Goal: Transaction & Acquisition: Purchase product/service

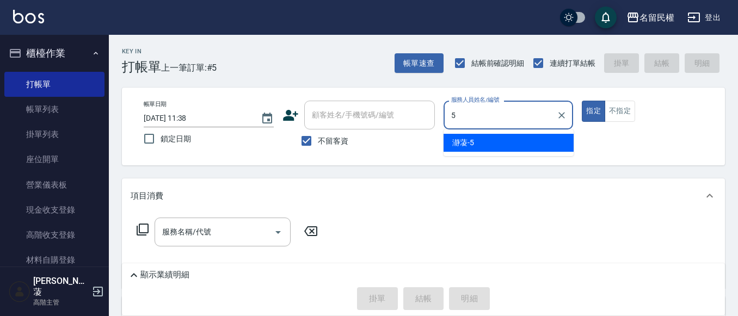
type input "瀞蓤-5"
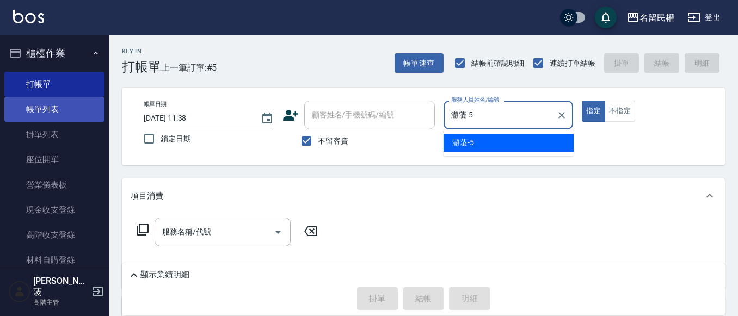
type button "true"
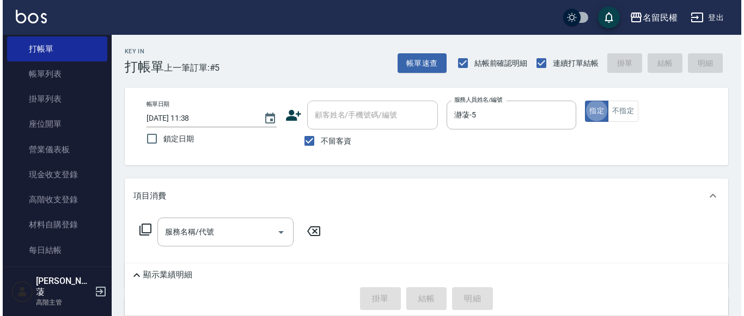
scroll to position [54, 0]
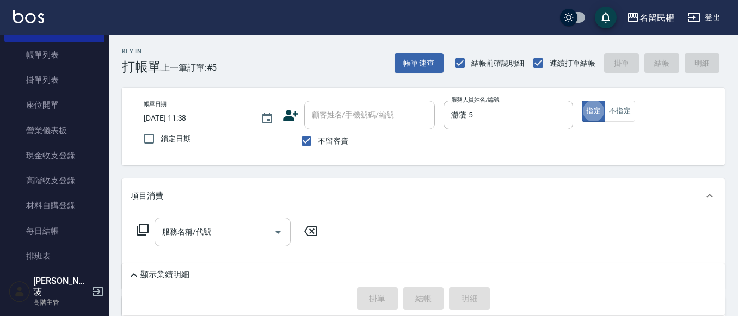
click at [228, 238] on input "服務名稱/代號" at bounding box center [215, 232] width 110 height 19
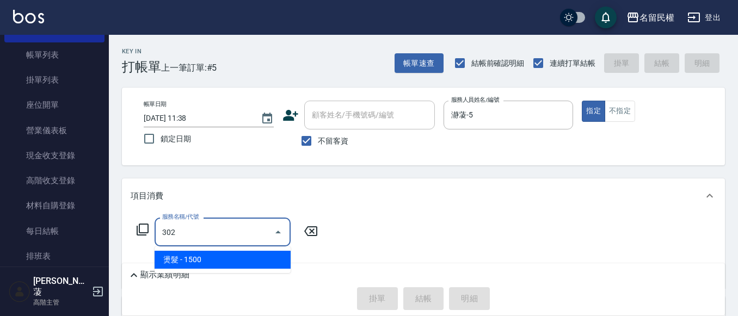
type input "燙髮(302)"
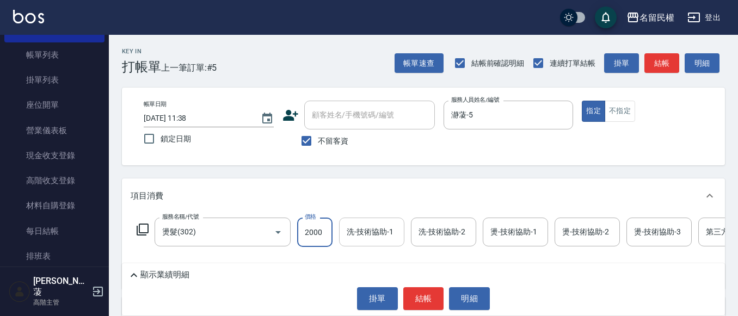
type input "2000"
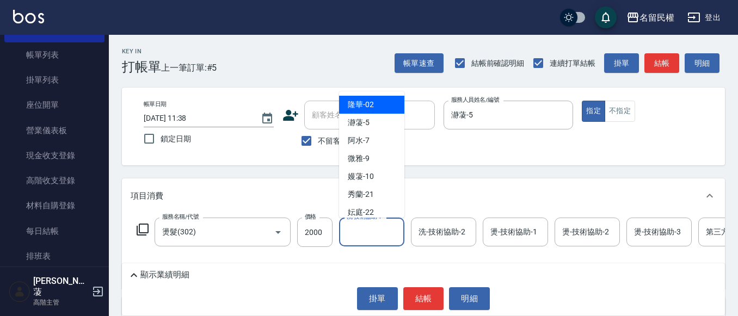
click at [374, 236] on input "洗-技術協助-1" at bounding box center [372, 232] width 56 height 19
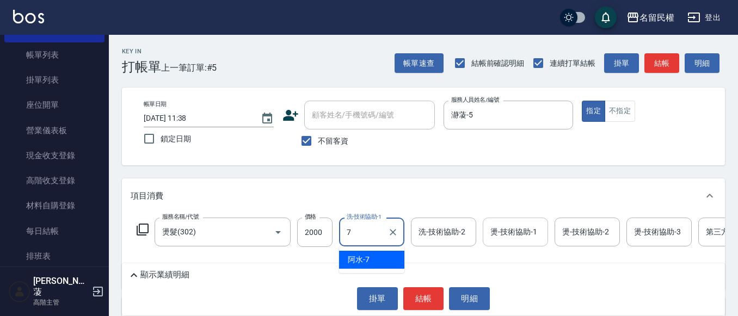
type input "阿水-7"
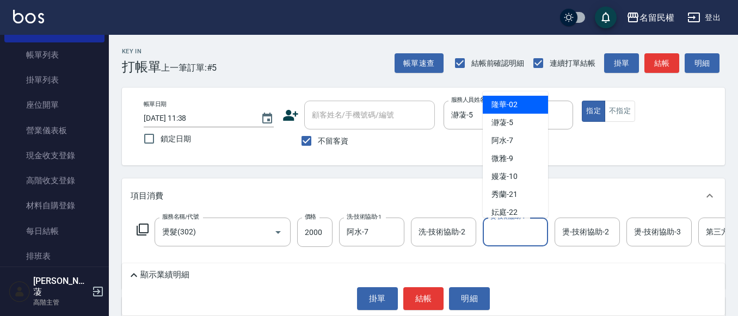
click at [509, 237] on input "燙-技術協助-1" at bounding box center [516, 232] width 56 height 19
type input "阿水-7"
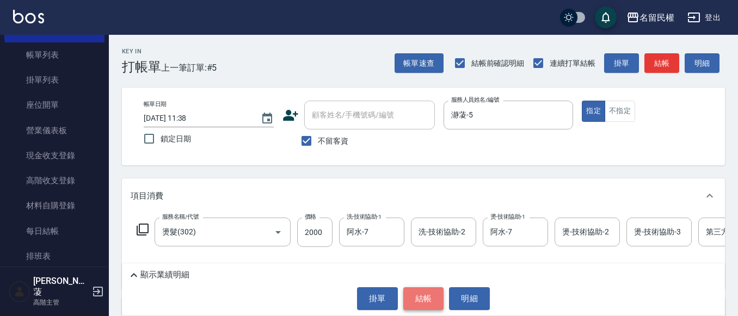
click at [422, 297] on button "結帳" at bounding box center [423, 298] width 41 height 23
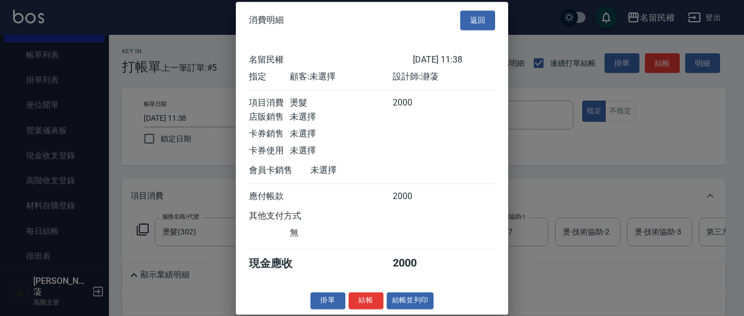
scroll to position [14, 0]
click at [356, 300] on button "結帳" at bounding box center [365, 300] width 35 height 17
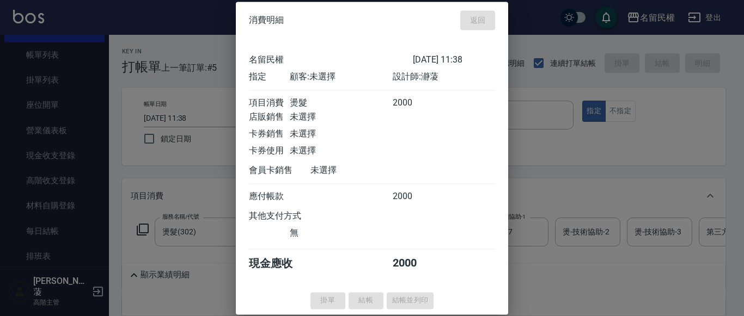
type input "[DATE] 12:39"
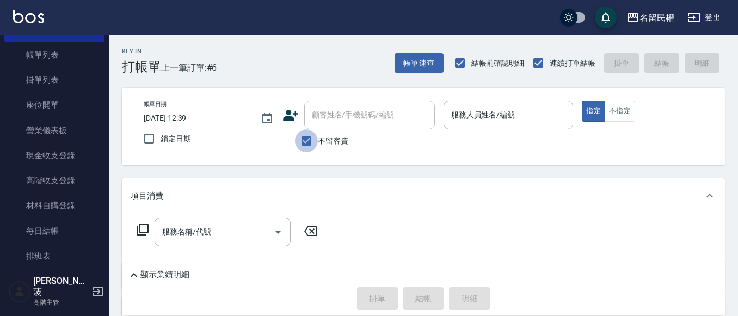
click at [302, 139] on input "不留客資" at bounding box center [306, 141] width 23 height 23
checkbox input "false"
click at [294, 118] on icon at bounding box center [291, 115] width 16 height 16
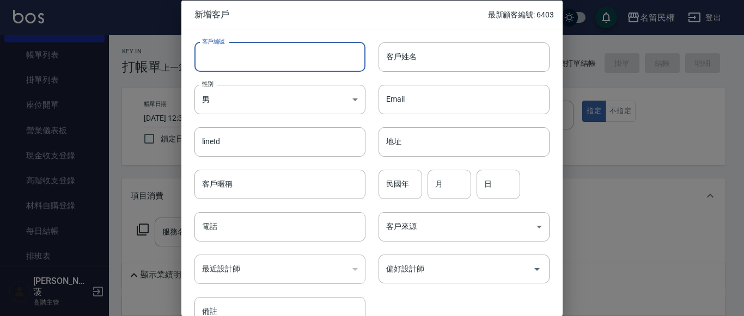
click at [277, 65] on input "客戶編號" at bounding box center [279, 56] width 171 height 29
type input "6404"
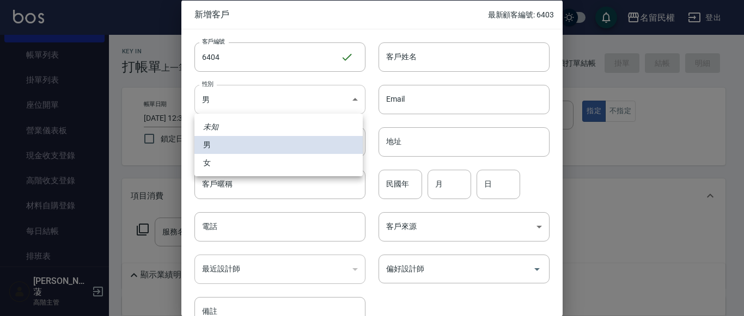
click at [267, 90] on body "名留民權 登出 櫃檯作業 打帳單 帳單列表 掛單列表 座位開單 營業儀表板 現金收支登錄 高階收支登錄 材料自購登錄 每日結帳 排班表 現場電腦打卡 掃碼打卡…" at bounding box center [372, 244] width 744 height 488
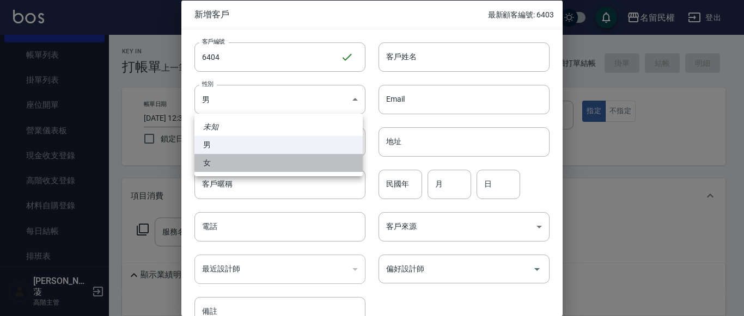
click at [250, 160] on li "女" at bounding box center [278, 163] width 168 height 18
type input "[DEMOGRAPHIC_DATA]"
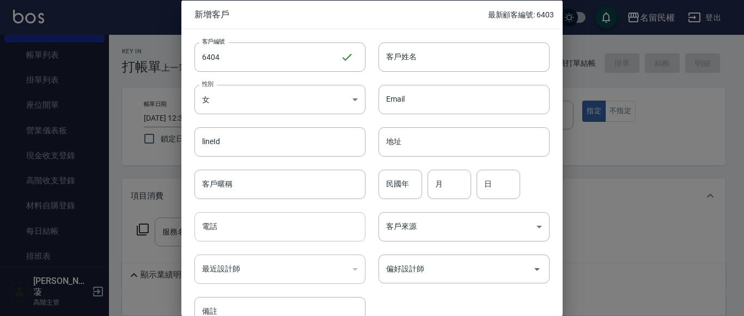
drag, startPoint x: 240, startPoint y: 216, endPoint x: 242, endPoint y: 209, distance: 6.7
click at [241, 214] on input "電話" at bounding box center [279, 226] width 171 height 29
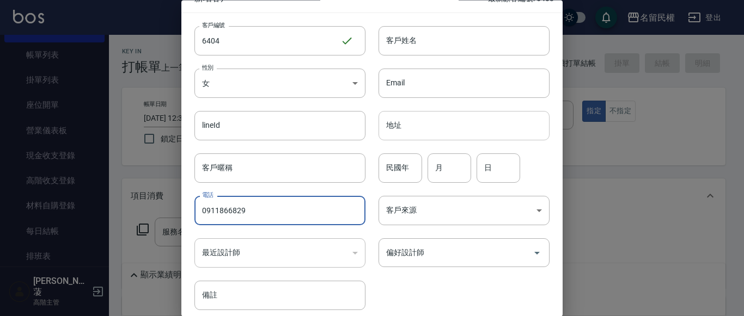
scroll to position [0, 0]
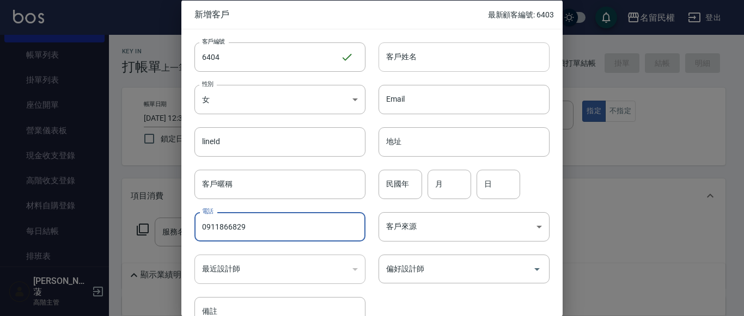
type input "0911866829"
click at [441, 67] on input "客戶姓名" at bounding box center [463, 56] width 171 height 29
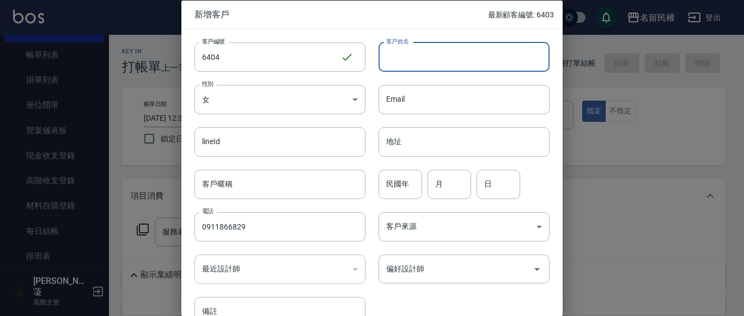
type input "b"
type input "h"
type input "ㄙ"
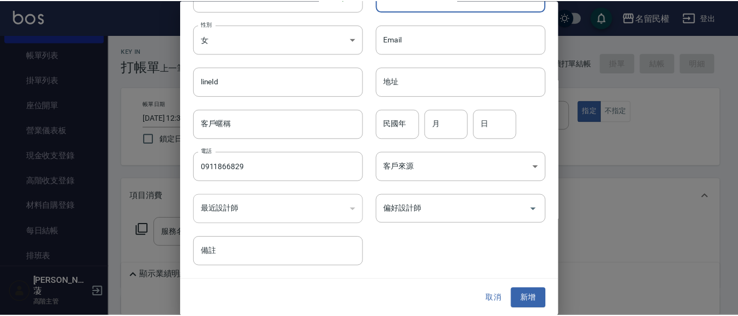
scroll to position [61, 0]
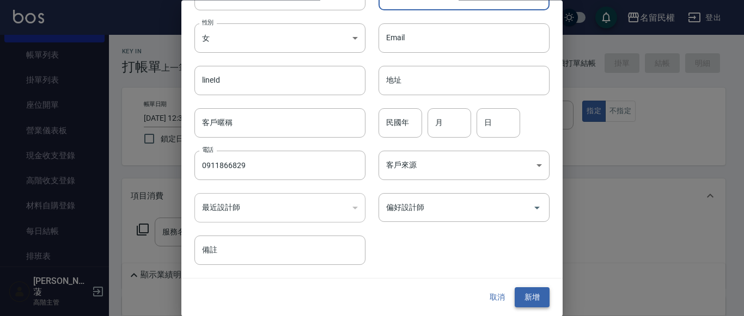
type input "王美娟"
click at [527, 293] on button "新增" at bounding box center [531, 298] width 35 height 20
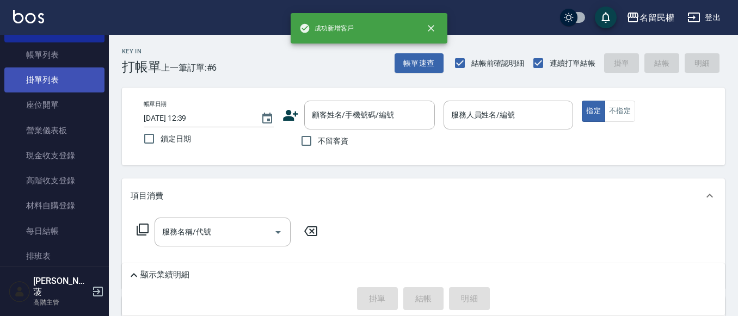
click at [68, 70] on link "掛單列表" at bounding box center [54, 80] width 100 height 25
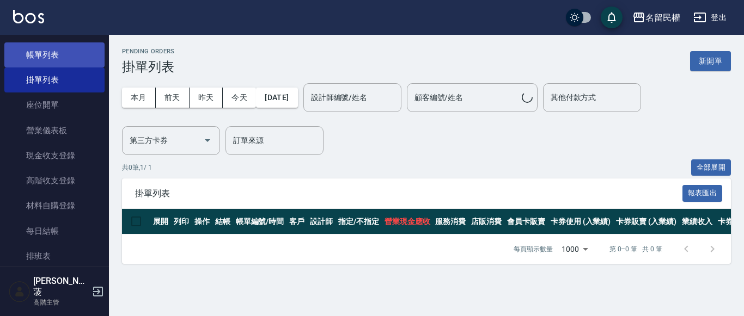
click at [67, 57] on link "帳單列表" at bounding box center [54, 54] width 100 height 25
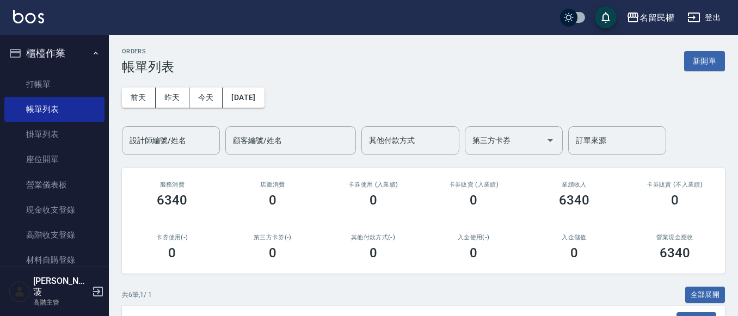
scroll to position [163, 0]
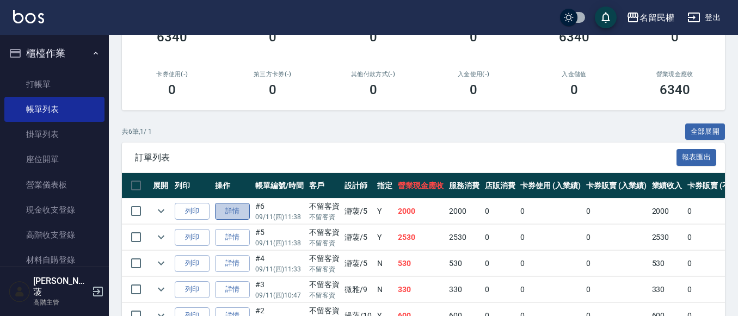
click at [233, 215] on link "詳情" at bounding box center [232, 211] width 35 height 17
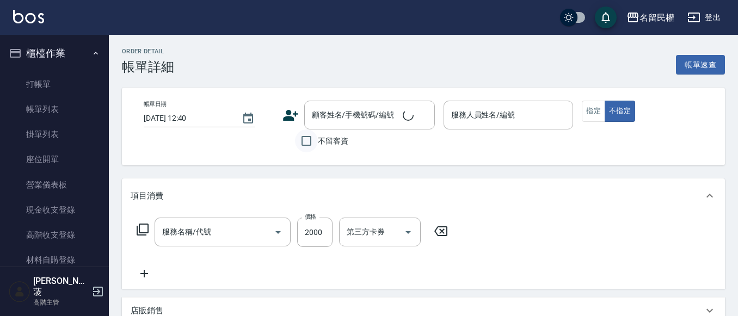
type input "[DATE] 11:38"
checkbox input "true"
type input "瀞蓤-5"
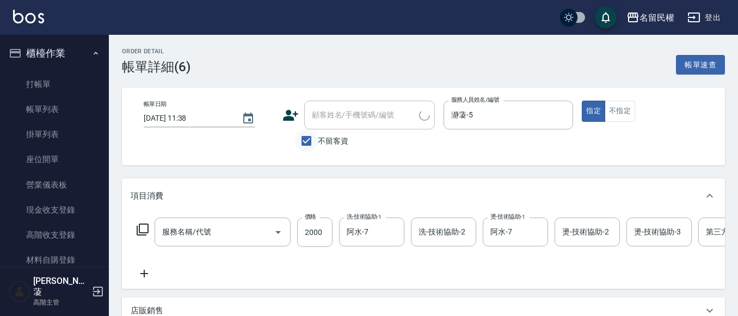
type input "燙髮(302)"
click at [308, 140] on input "不留客資" at bounding box center [306, 141] width 23 height 23
checkbox input "false"
click at [342, 119] on input "顧客姓名/手機號碼/編號" at bounding box center [361, 115] width 105 height 19
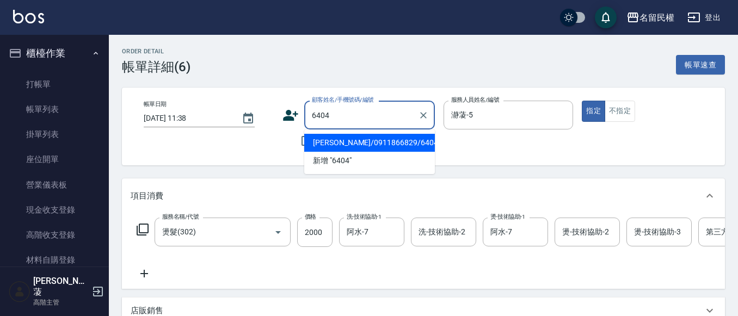
click at [362, 143] on li "[PERSON_NAME]/0911866829/6404" at bounding box center [369, 143] width 131 height 18
type input "[PERSON_NAME]/0911866829/6404"
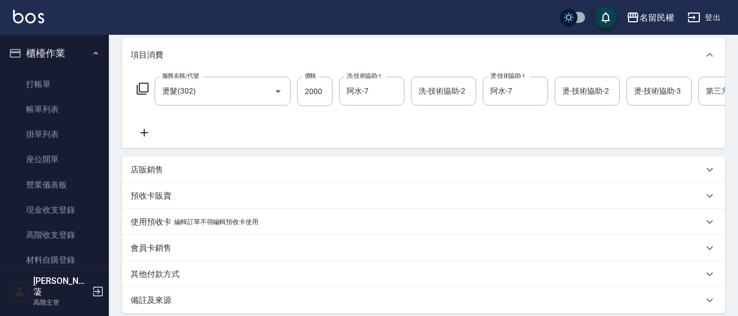
scroll to position [264, 0]
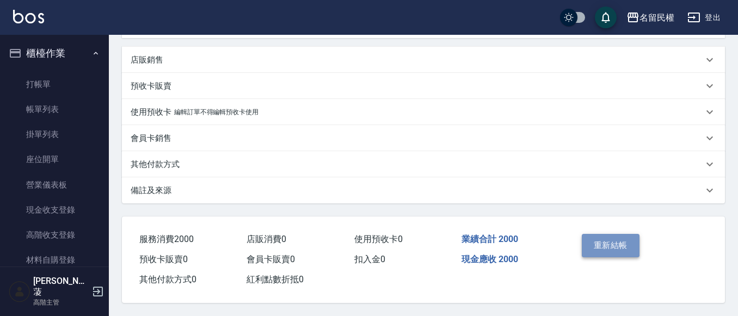
click at [614, 238] on button "重新結帳" at bounding box center [611, 245] width 58 height 23
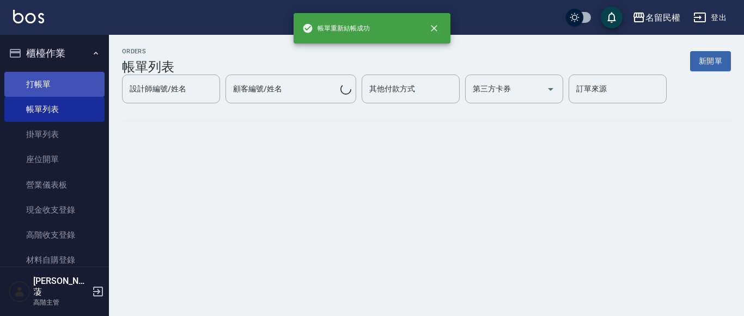
click at [51, 86] on link "打帳單" at bounding box center [54, 84] width 100 height 25
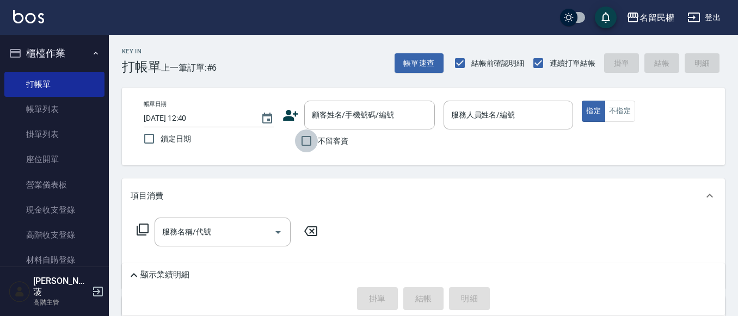
click at [309, 147] on input "不留客資" at bounding box center [306, 141] width 23 height 23
checkbox input "true"
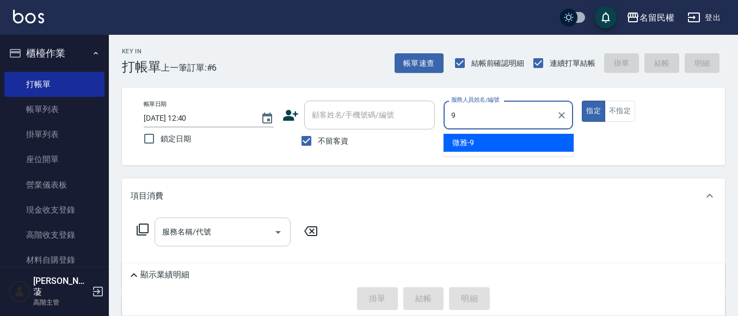
type input "微雅-9"
type button "true"
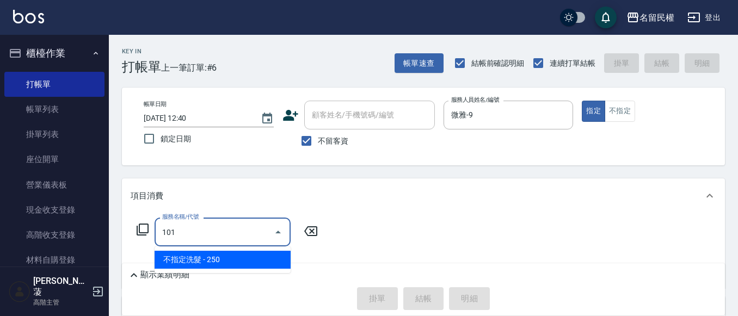
type input "不指定洗髮(101)"
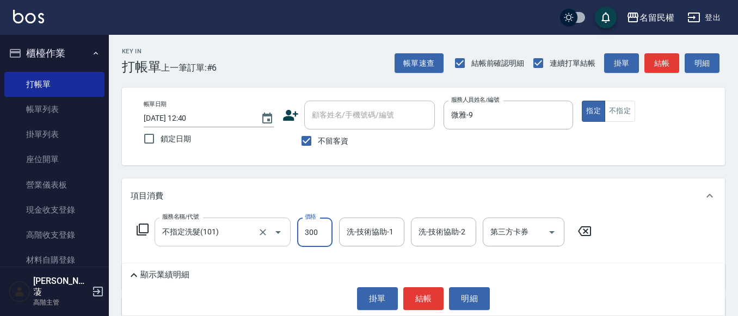
type input "300"
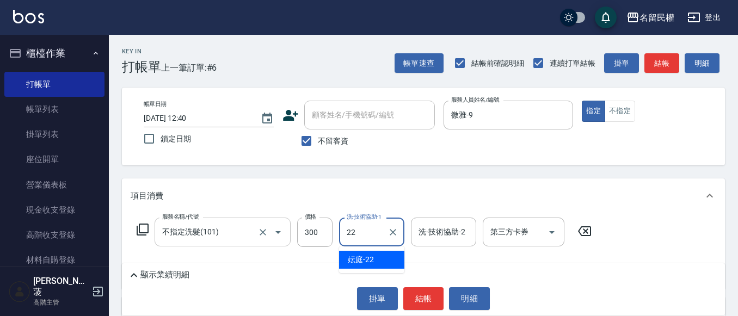
type input "妘庭-22"
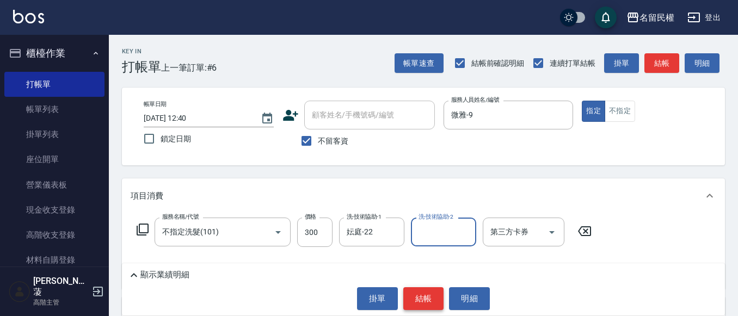
click at [432, 305] on button "結帳" at bounding box center [423, 298] width 41 height 23
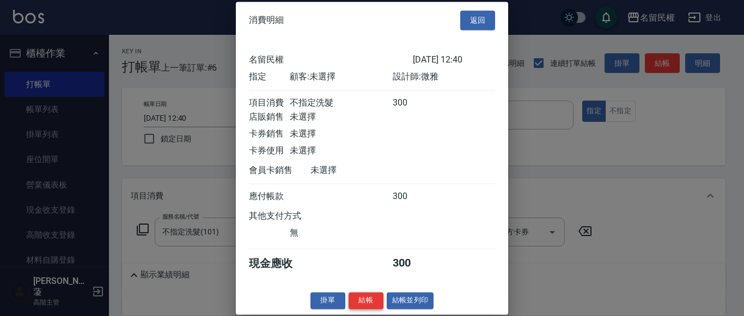
scroll to position [14, 0]
click at [351, 312] on div "消費明細 返回 名留民權 [DATE] 12:40 指定 顧客: 未選擇 設計師: 微雅 項目消費 不指定洗髮 300 店販銷售 未選擇 卡券銷售 未選擇 卡…" at bounding box center [372, 158] width 272 height 313
click at [354, 309] on button "結帳" at bounding box center [365, 300] width 35 height 17
type input "[DATE] 12:42"
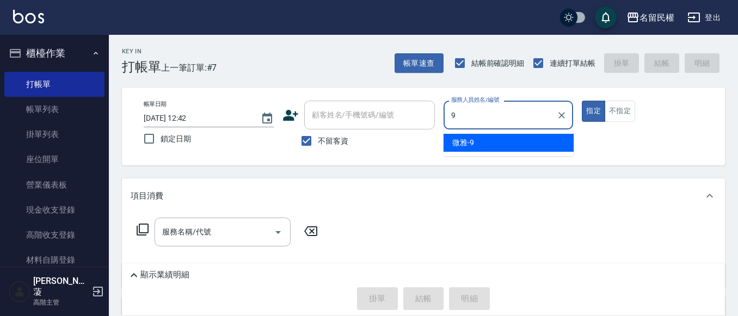
type input "微雅-9"
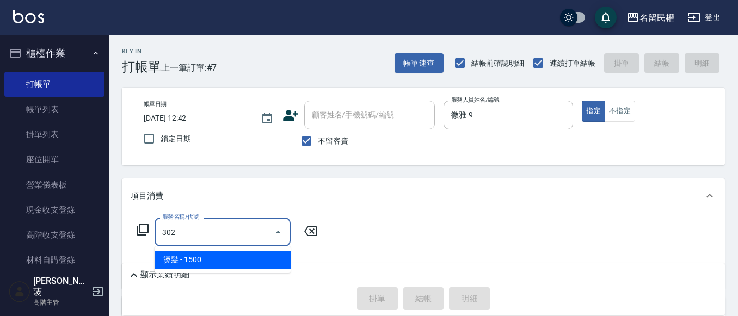
type input "燙髮(302)"
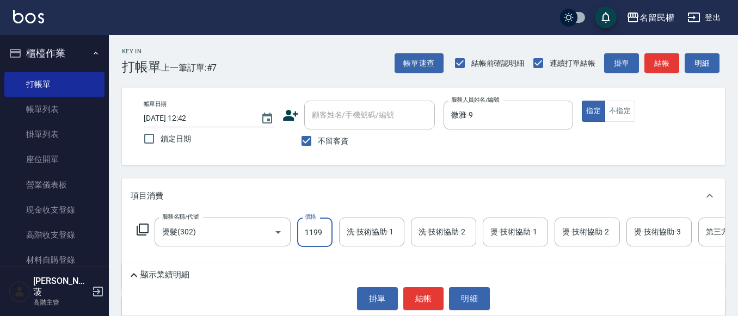
type input "1199"
click at [359, 222] on div "洗-技術協助-1" at bounding box center [371, 232] width 65 height 29
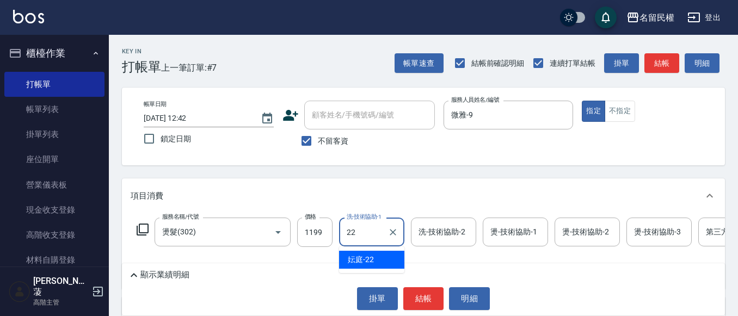
type input "妘庭-22"
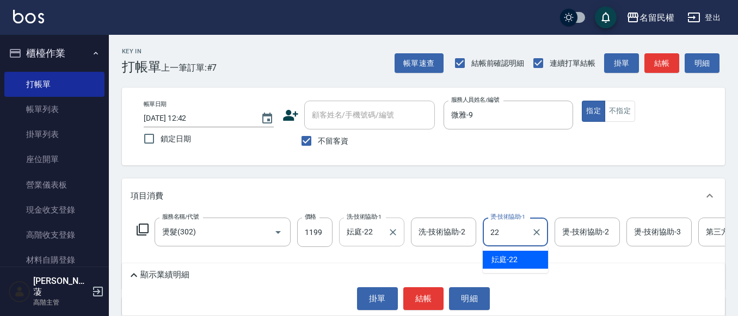
type input "妘庭-22"
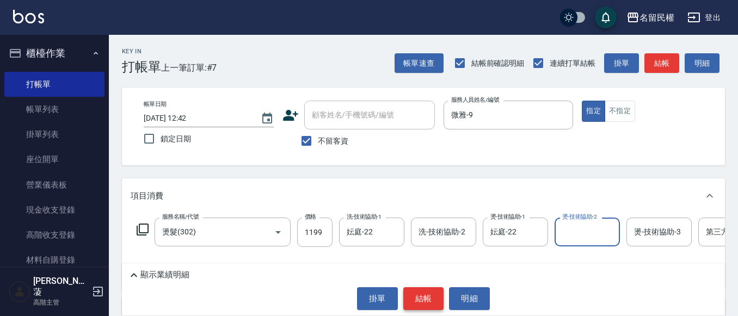
click at [419, 296] on button "結帳" at bounding box center [423, 298] width 41 height 23
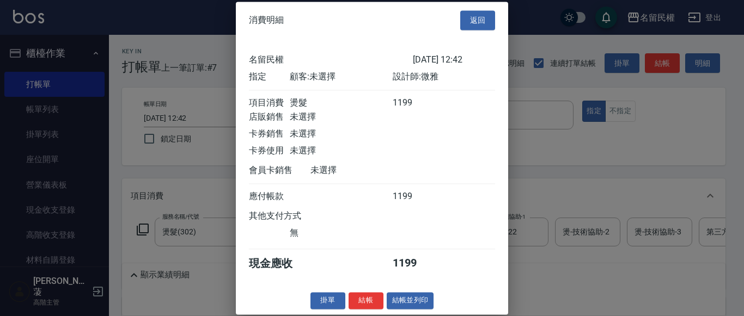
click at [363, 299] on button "結帳" at bounding box center [365, 300] width 35 height 17
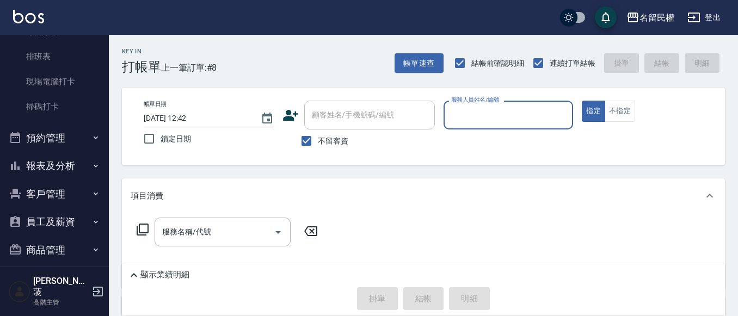
scroll to position [272, 0]
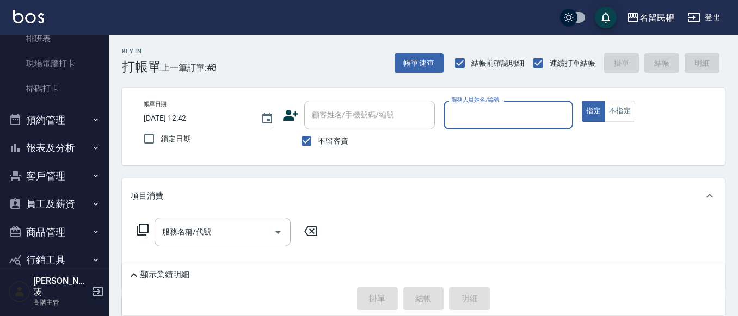
click at [94, 150] on icon "button" at bounding box center [95, 148] width 9 height 9
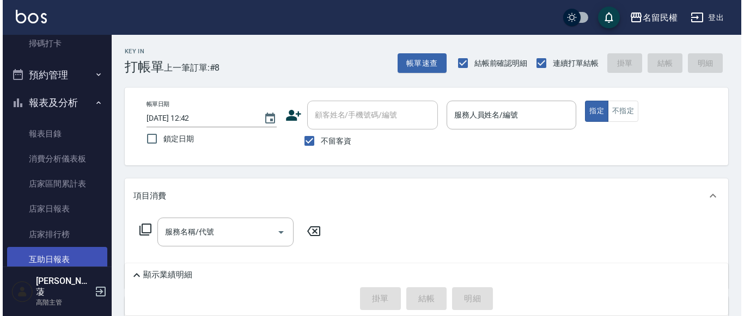
scroll to position [381, 0]
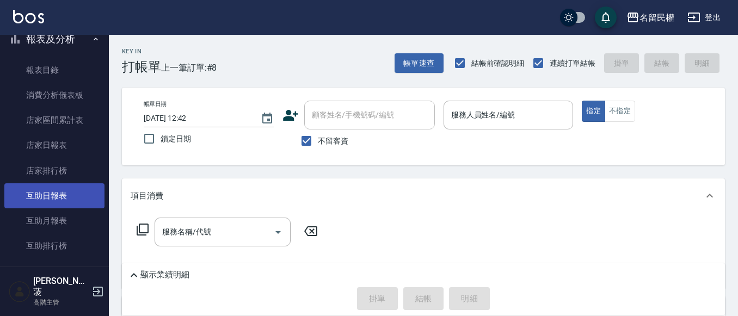
click at [57, 200] on link "互助日報表" at bounding box center [54, 195] width 100 height 25
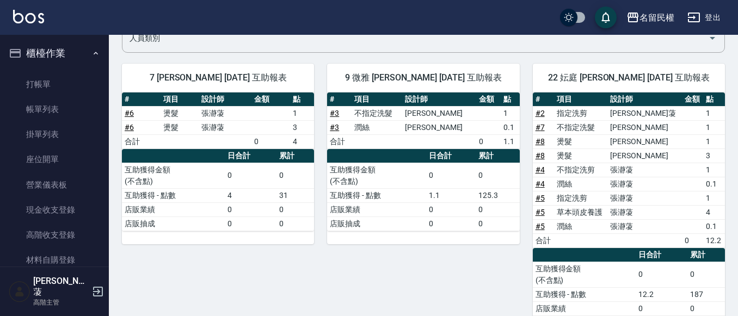
scroll to position [137, 0]
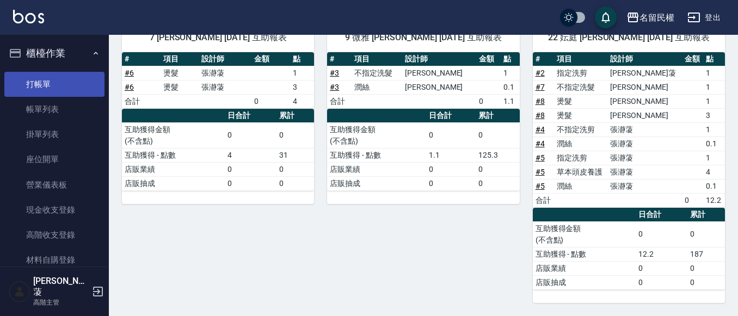
click at [56, 84] on link "打帳單" at bounding box center [54, 84] width 100 height 25
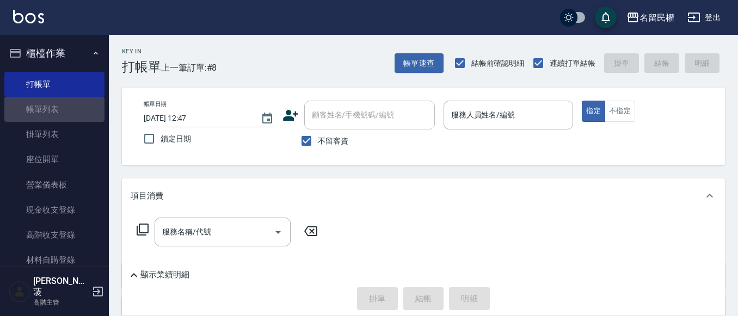
drag, startPoint x: 65, startPoint y: 106, endPoint x: 104, endPoint y: 84, distance: 44.8
click at [65, 107] on link "帳單列表" at bounding box center [54, 109] width 100 height 25
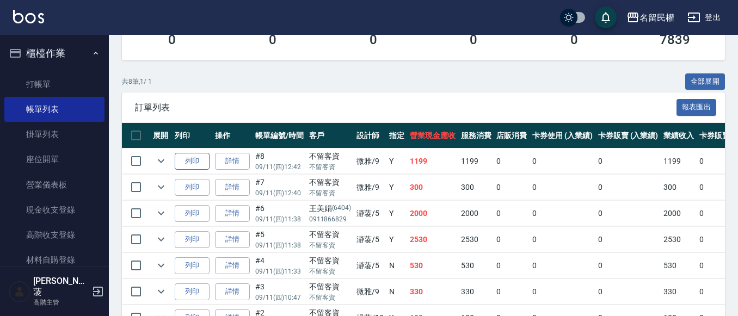
scroll to position [218, 0]
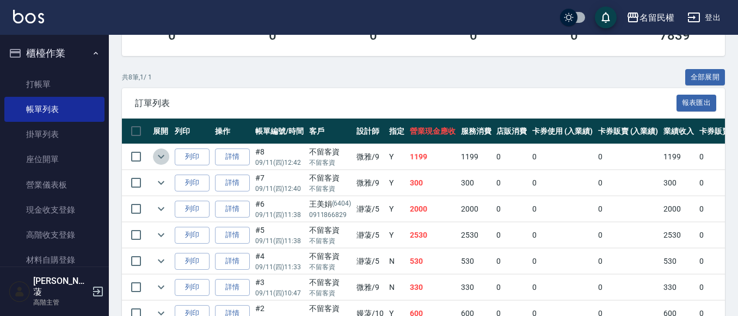
click at [165, 150] on button "expand row" at bounding box center [161, 157] width 16 height 16
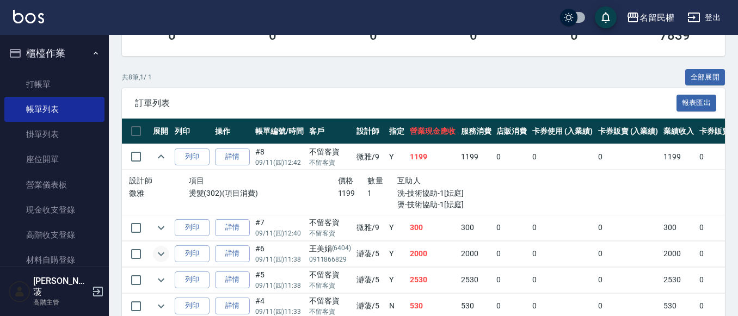
click at [168, 252] on button "expand row" at bounding box center [161, 254] width 16 height 16
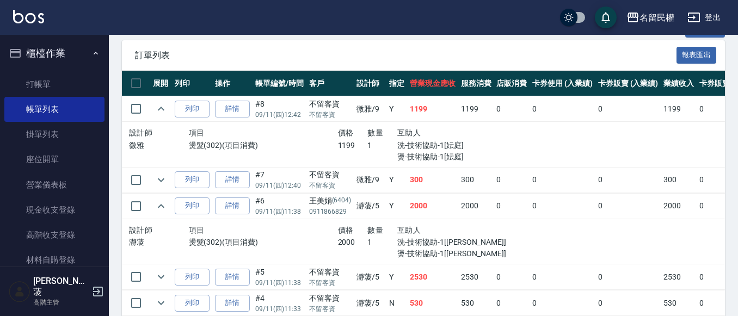
scroll to position [327, 0]
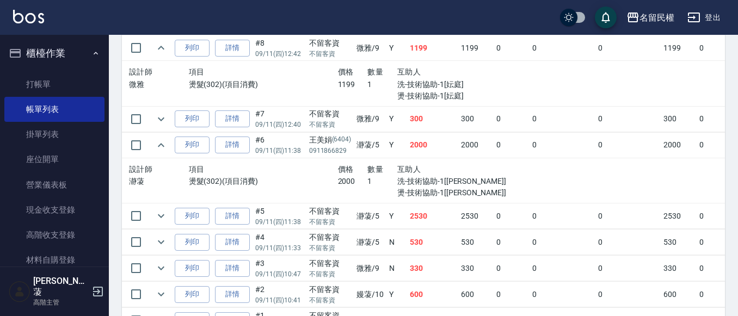
click at [694, 142] on td "2000" at bounding box center [679, 145] width 36 height 26
